Goal: Book appointment/travel/reservation

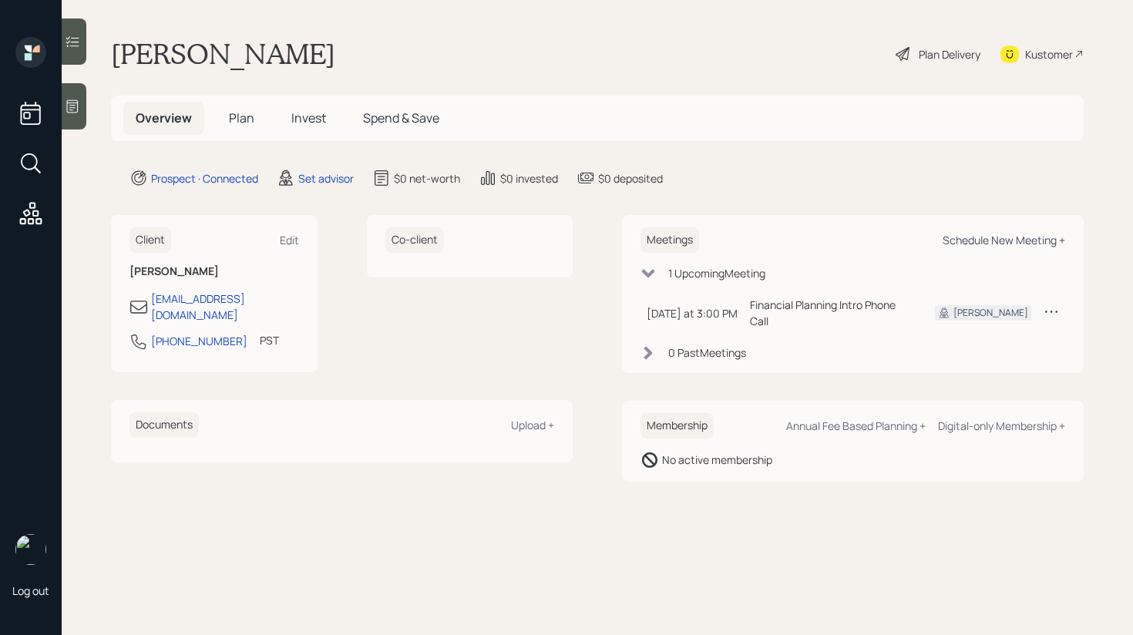
click at [992, 244] on div "Schedule New Meeting +" at bounding box center [1004, 240] width 123 height 15
select select "round-[PERSON_NAME]"
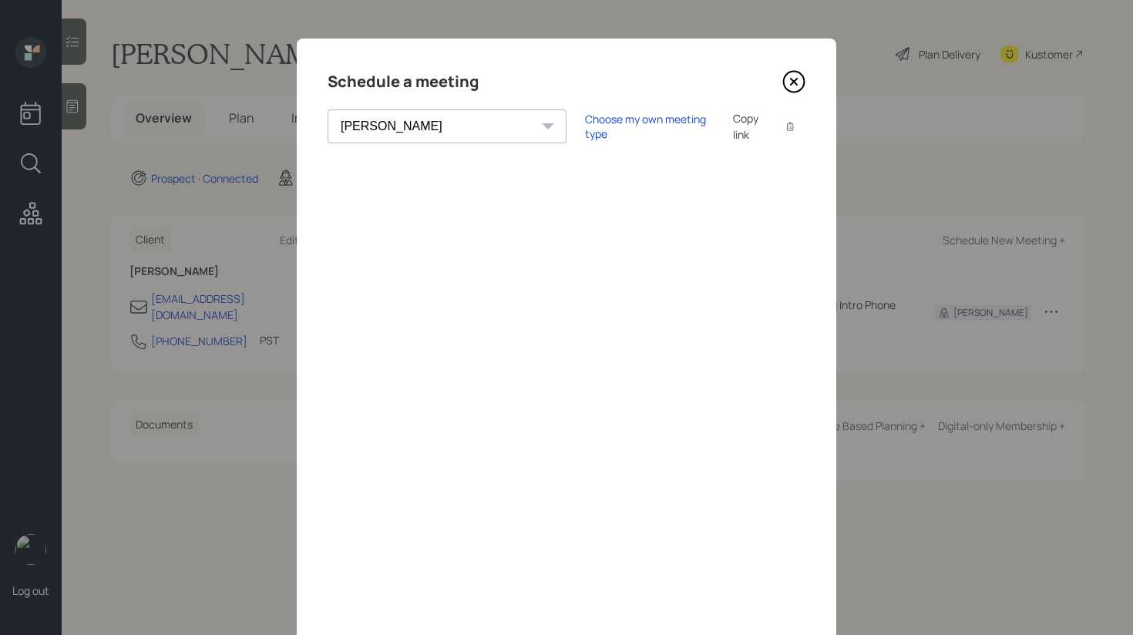
scroll to position [59, 0]
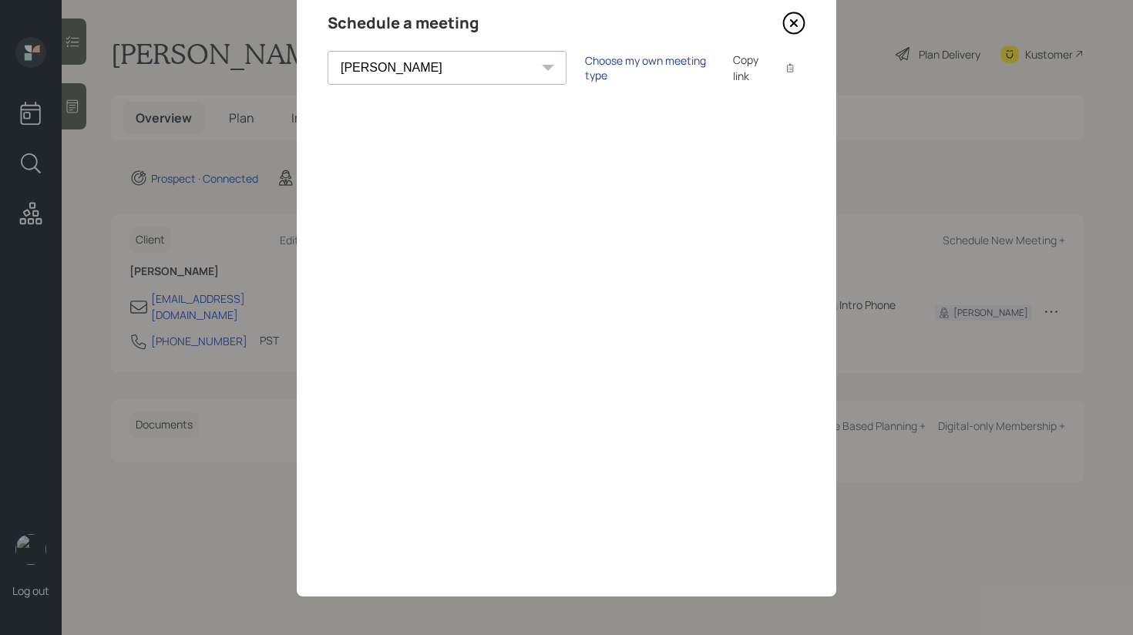
click at [585, 68] on div "Choose my own meeting type" at bounding box center [650, 67] width 130 height 29
drag, startPoint x: 787, startPoint y: 26, endPoint x: 698, endPoint y: 32, distance: 89.7
click at [786, 26] on icon at bounding box center [794, 23] width 23 height 23
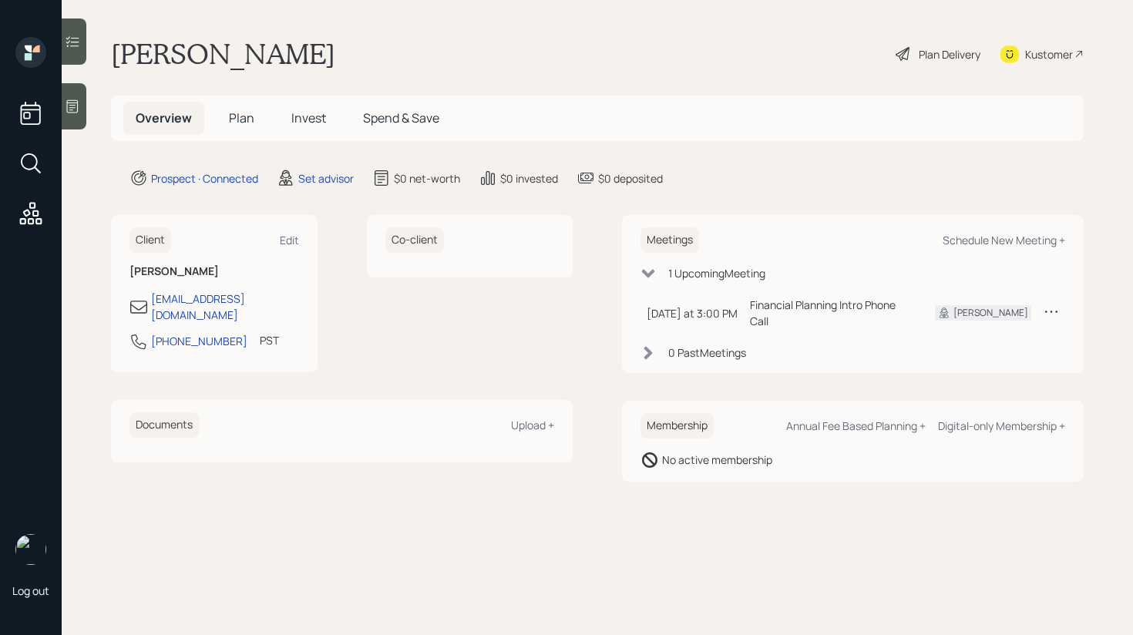
click at [72, 104] on icon at bounding box center [72, 106] width 15 height 15
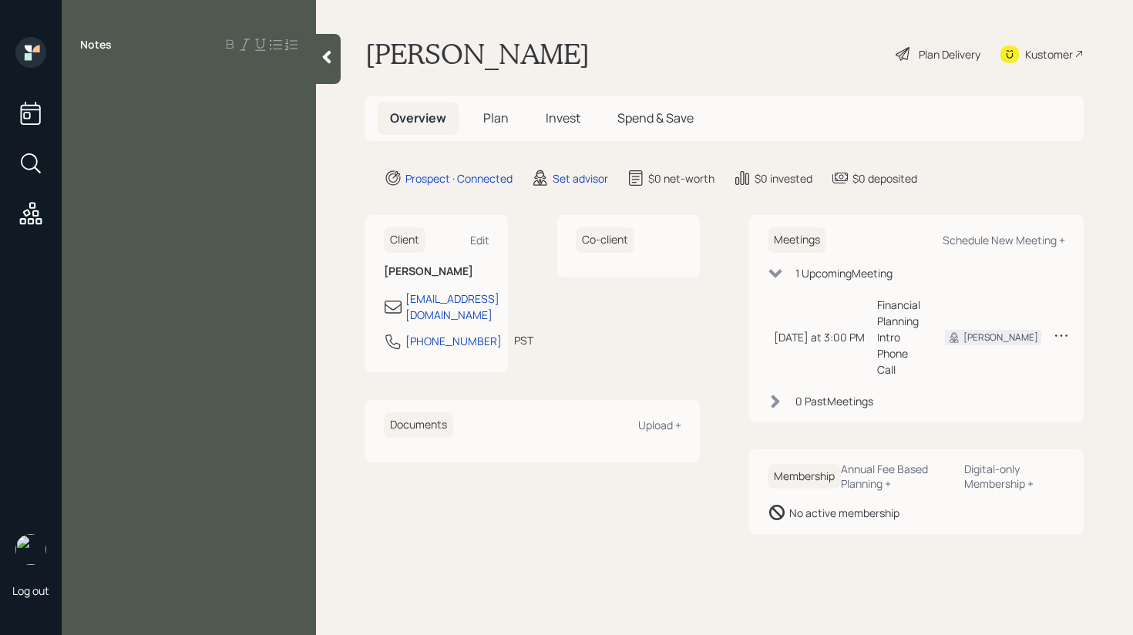
click at [327, 67] on div at bounding box center [328, 59] width 25 height 50
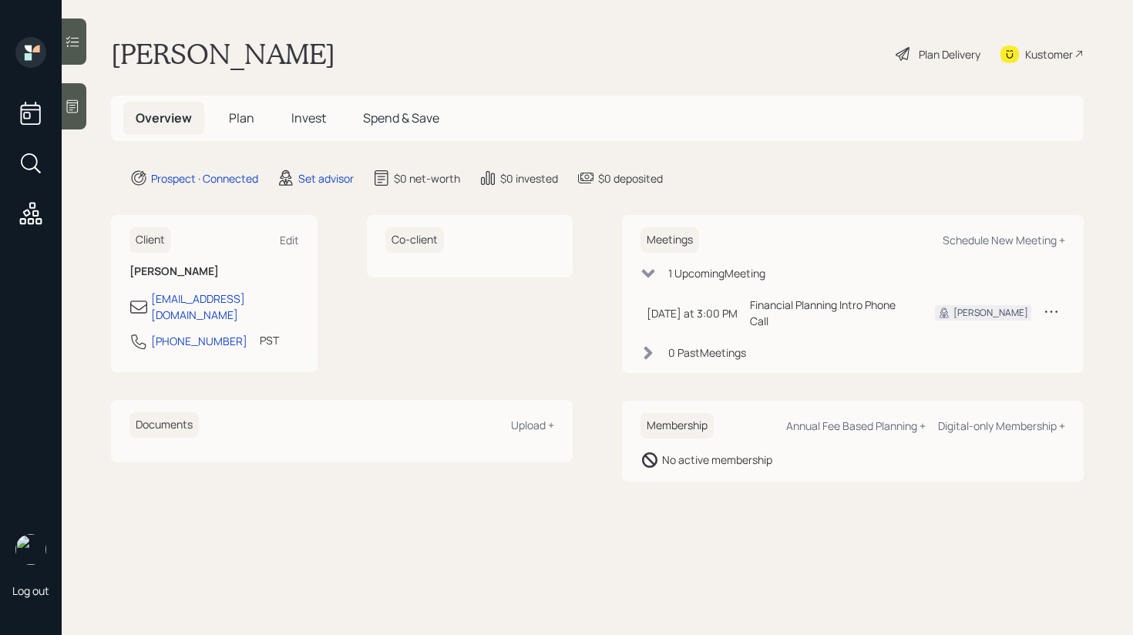
click at [1034, 57] on div "Kustomer" at bounding box center [1049, 54] width 48 height 16
click at [64, 108] on div at bounding box center [74, 106] width 25 height 46
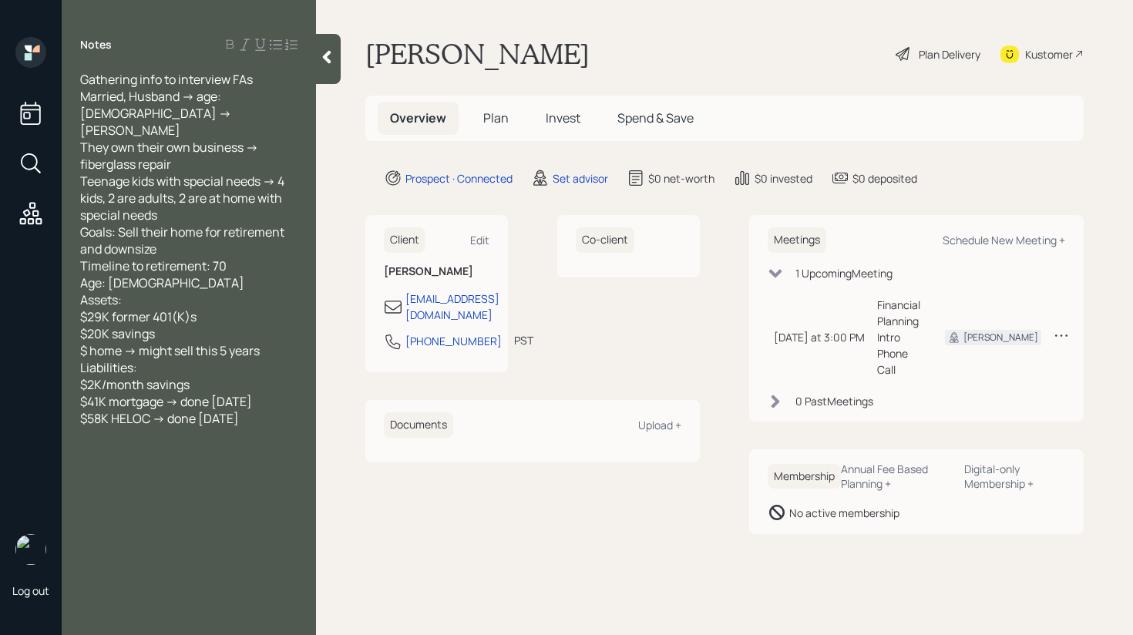
click at [325, 60] on icon at bounding box center [326, 56] width 15 height 15
